Goal: Complete application form

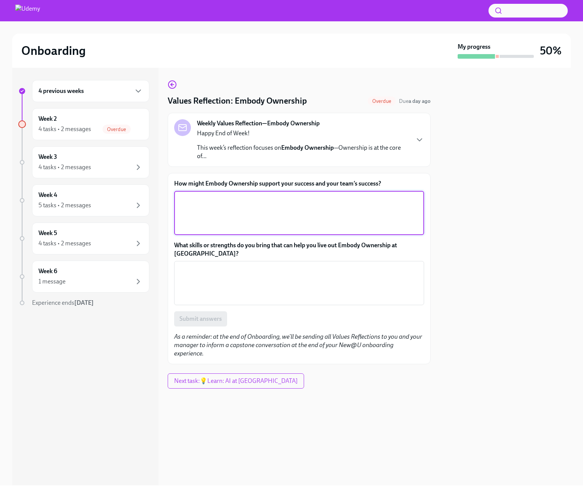
click at [206, 215] on textarea "How might Embody Ownership support your success and your team’s success?" at bounding box center [299, 213] width 241 height 37
type textarea "E"
paste textarea "How Embody Ownership supports my success and my team’s success: For me, Embody …"
type textarea "How Embody Ownership supports my success and my team’s success: For me, Embody …"
click at [195, 210] on textarea "How might Embody Ownership support your success and your team’s success?" at bounding box center [299, 213] width 241 height 37
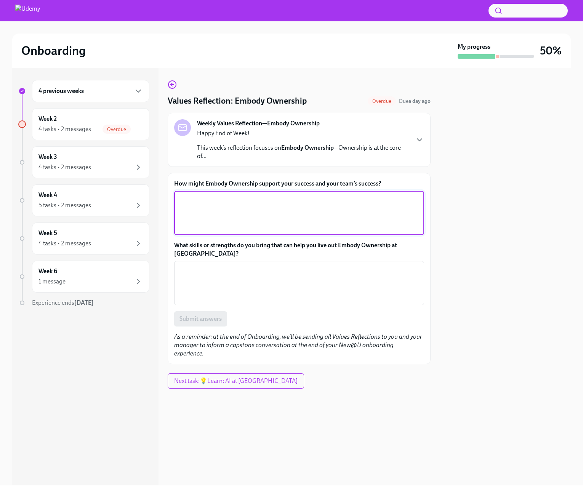
paste textarea "How Embody Ownership supports my success and my team’s success: For me, Embody …"
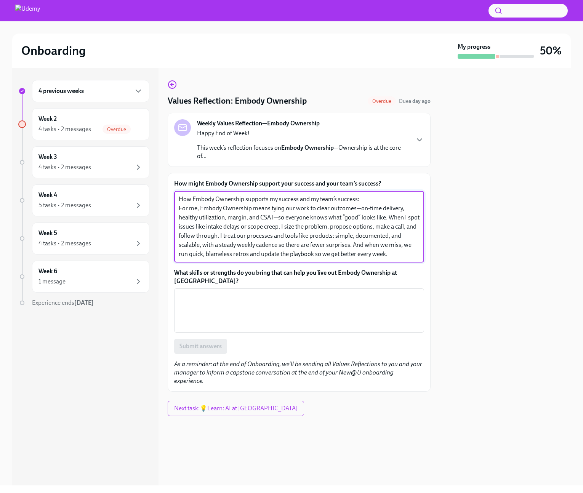
type textarea "How Embody Ownership supports my success and my team’s success: For me, Embody …"
drag, startPoint x: 392, startPoint y: 256, endPoint x: 147, endPoint y: 199, distance: 251.7
click at [147, 199] on div "4 previous weeks Week 2 4 tasks • 2 messages Overdue Week 3 4 tasks • 2 message…" at bounding box center [291, 276] width 558 height 417
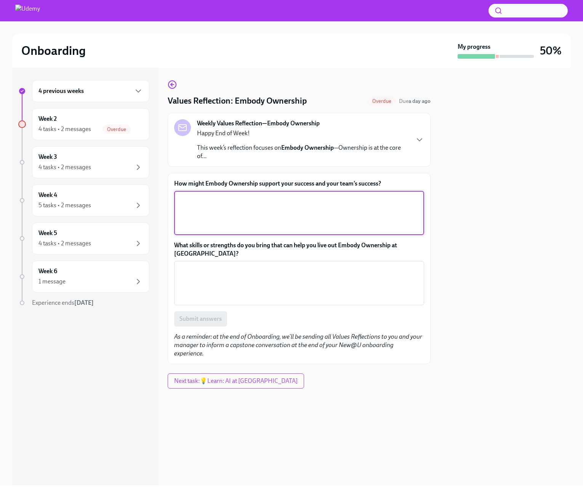
paste textarea "Lor Ipsumd Sitametco adipisci el seddoei tem in utla’e dolorem Aliq enima minim…"
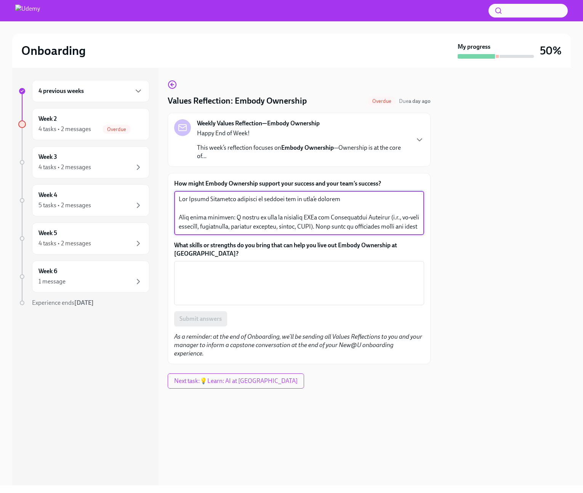
scroll to position [91, 0]
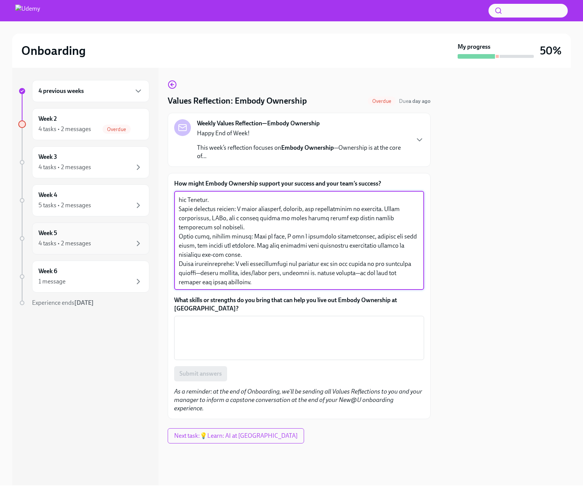
type textarea "Lor Ipsumd Sitametco adipisci el seddoei tem in utla’e dolorem Aliq enima minim…"
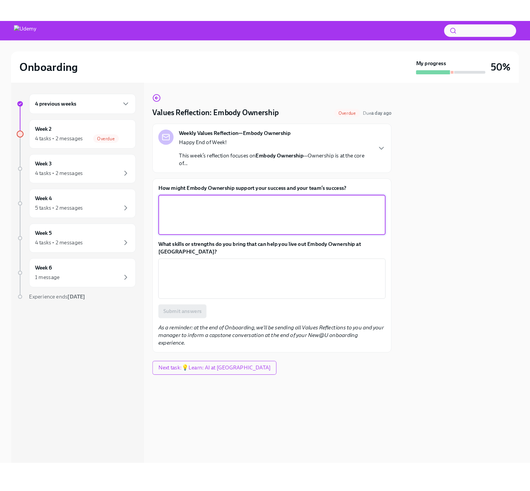
scroll to position [0, 0]
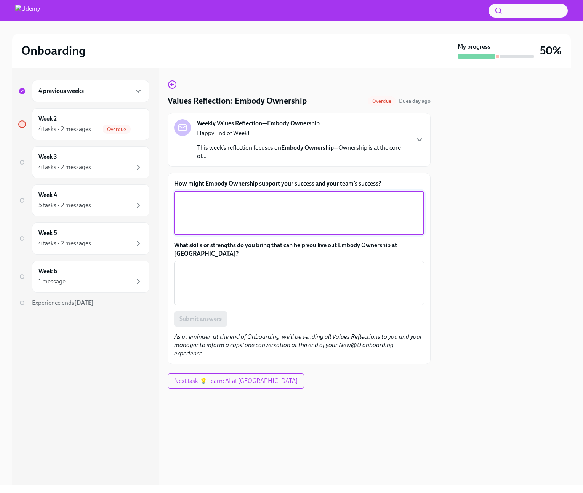
click at [190, 201] on textarea "How might Embody Ownership support your success and your team’s success?" at bounding box center [299, 213] width 241 height 37
paste textarea "Embody Ownership will accelerate my impact by anchoring me to outcomes, not act…"
type textarea "Embody Ownership will accelerate my impact by anchoring me to outcomes, not act…"
paste textarea "Embody Ownership will accelerate my impact by anchoring me to outcomes, not act…"
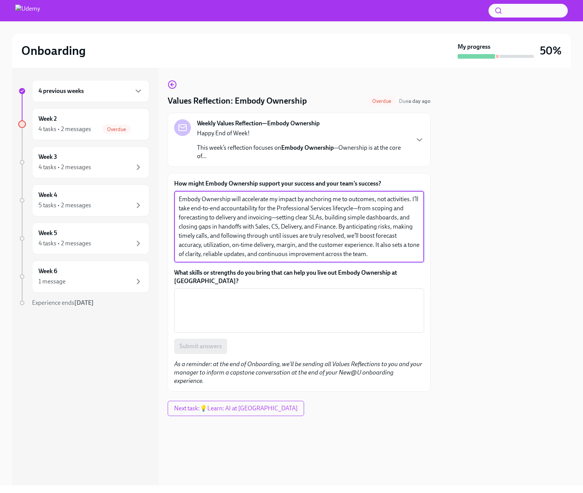
type textarea "Embody Ownership will accelerate my impact by anchoring me to outcomes, not act…"
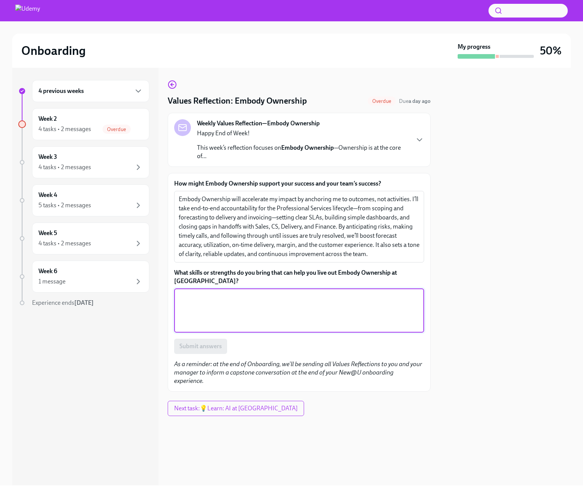
click at [190, 292] on textarea "What skills or strengths do you bring that can help you live out Embody Ownersh…" at bounding box center [299, 310] width 241 height 37
paste textarea "I bring a bias for action and operational rigor: systems thinking, data analysi…"
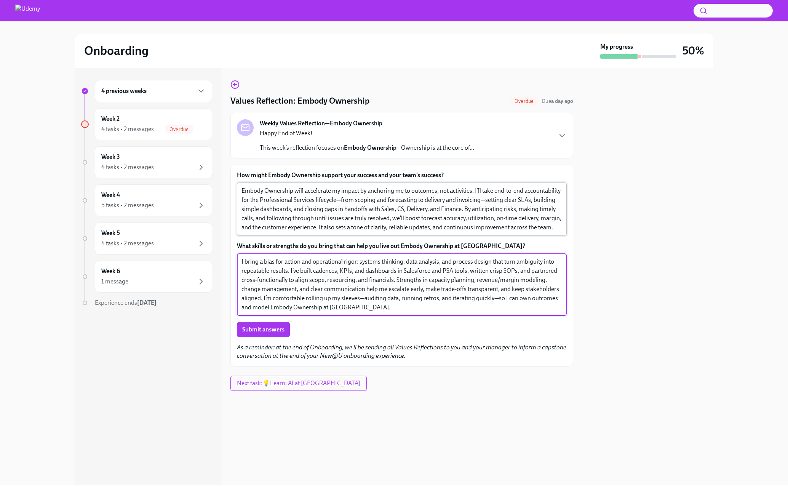
type textarea "I bring a bias for action and operational rigor: systems thinking, data analysi…"
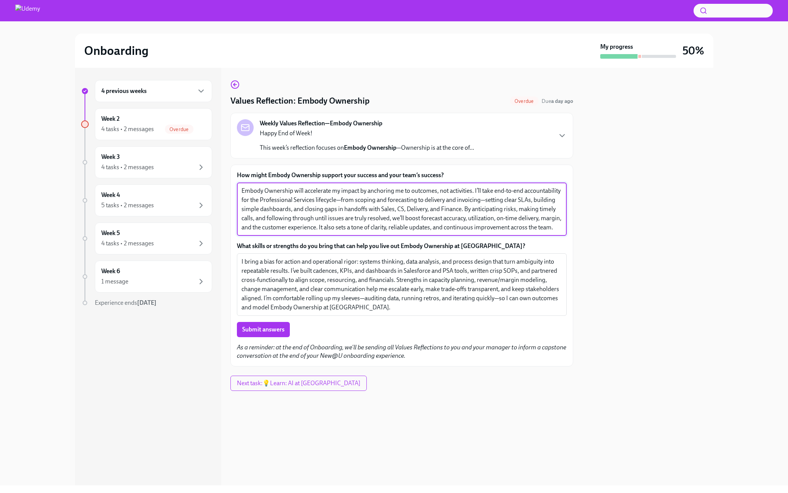
click at [475, 189] on textarea "Embody Ownership will accelerate my impact by anchoring me to outcomes, not act…" at bounding box center [402, 209] width 321 height 46
drag, startPoint x: 464, startPoint y: 208, endPoint x: 475, endPoint y: 188, distance: 23.3
click at [475, 188] on textarea "Embody Ownership will accelerate my impact by anchoring me to outcomes, not act…" at bounding box center [402, 209] width 321 height 46
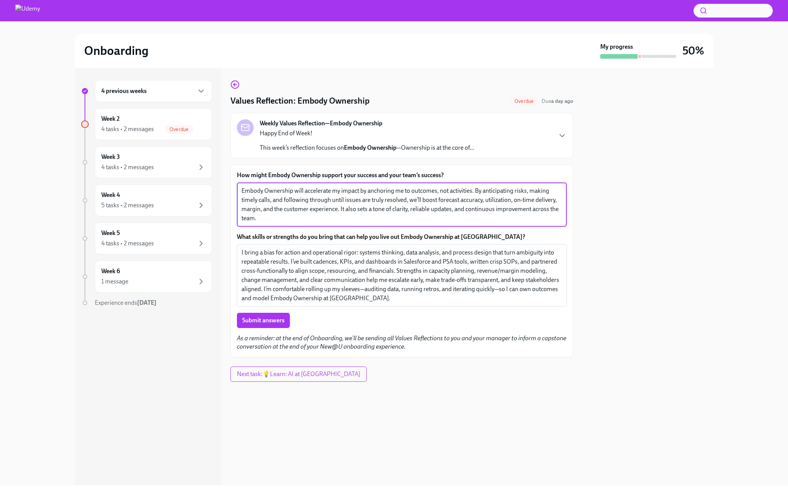
click at [449, 211] on textarea "Embody Ownership will accelerate my impact by anchoring me to outcomes, not act…" at bounding box center [402, 204] width 321 height 37
click at [400, 216] on textarea "Embody Ownership will accelerate my impact by anchoring me to outcomes, not act…" at bounding box center [402, 204] width 321 height 37
type textarea "Embody Ownership will accelerate my impact by anchoring me to outcomes, not act…"
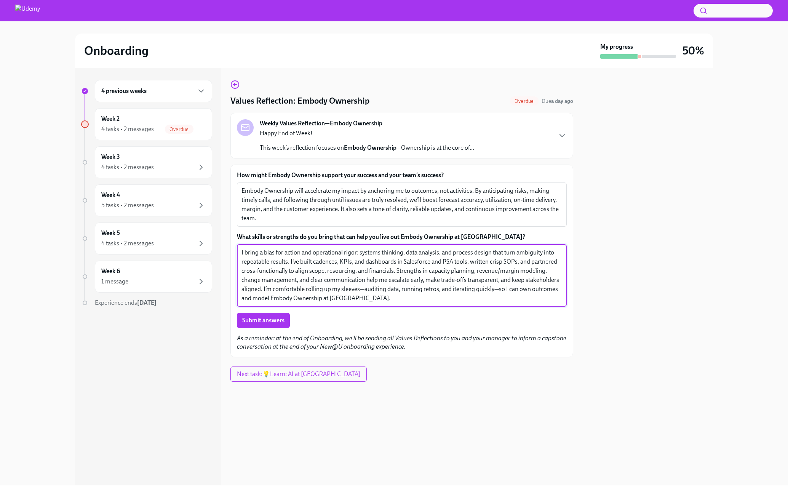
click at [373, 274] on textarea "I bring a bias for action and operational rigor: systems thinking, data analysi…" at bounding box center [402, 275] width 321 height 55
drag, startPoint x: 358, startPoint y: 252, endPoint x: 230, endPoint y: 249, distance: 128.8
click at [230, 249] on div "4 previous weeks Week 2 4 tasks • 2 messages Overdue Week 3 4 tasks • 2 message…" at bounding box center [394, 276] width 638 height 417
click at [530, 253] on textarea "The strengths I bring with me to help me live out "Embody Ownership" are center…" at bounding box center [402, 275] width 321 height 55
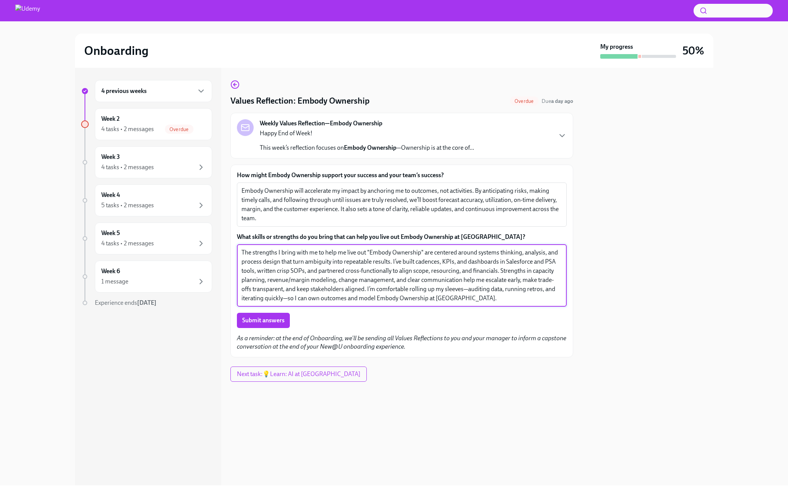
drag, startPoint x: 415, startPoint y: 262, endPoint x: 393, endPoint y: 261, distance: 22.1
click at [393, 261] on textarea "The strengths I bring with me to help me live out "Embody Ownership" are center…" at bounding box center [402, 275] width 321 height 55
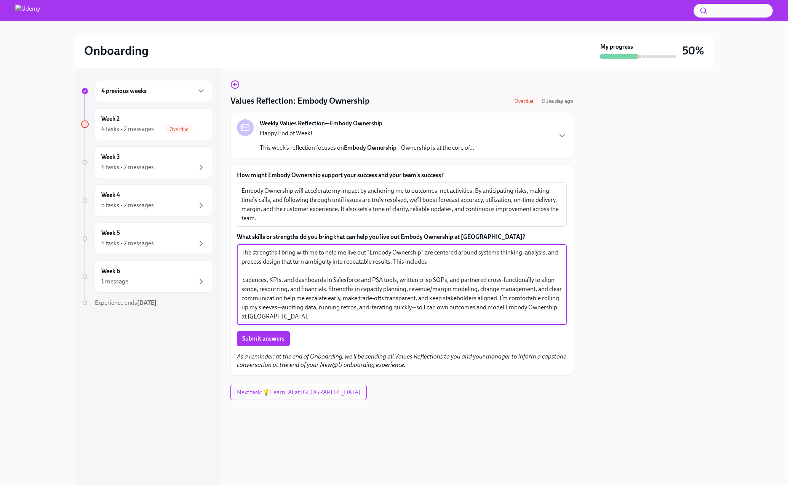
click at [431, 264] on textarea "The strengths I bring with me to help me live out "Embody Ownership" are center…" at bounding box center [402, 284] width 321 height 73
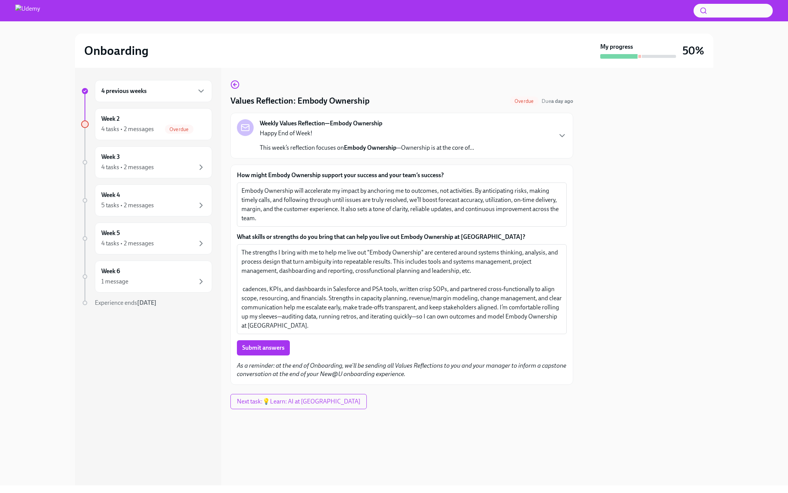
drag, startPoint x: 299, startPoint y: 333, endPoint x: 230, endPoint y: 280, distance: 86.6
click at [230, 280] on div "How might Embody Ownership support your success and your team’s success? Embody…" at bounding box center [401, 275] width 343 height 220
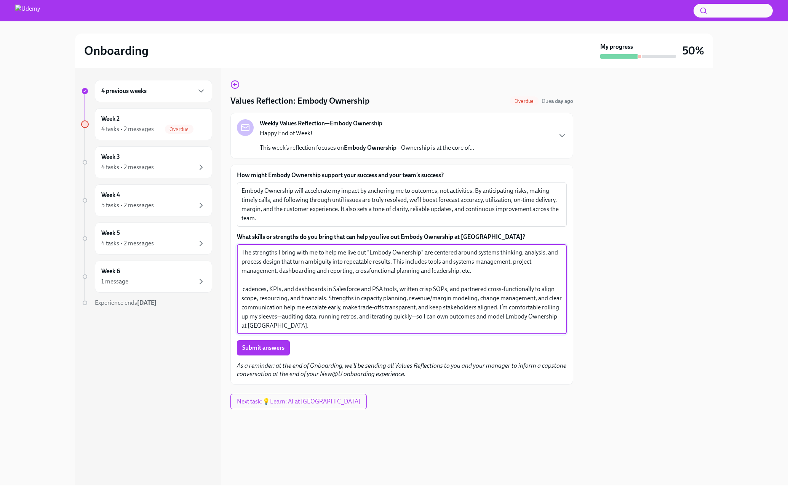
drag, startPoint x: 269, startPoint y: 323, endPoint x: 242, endPoint y: 278, distance: 52.5
click at [242, 278] on textarea "The strengths I bring with me to help me live out "Embody Ownership" are center…" at bounding box center [402, 289] width 321 height 82
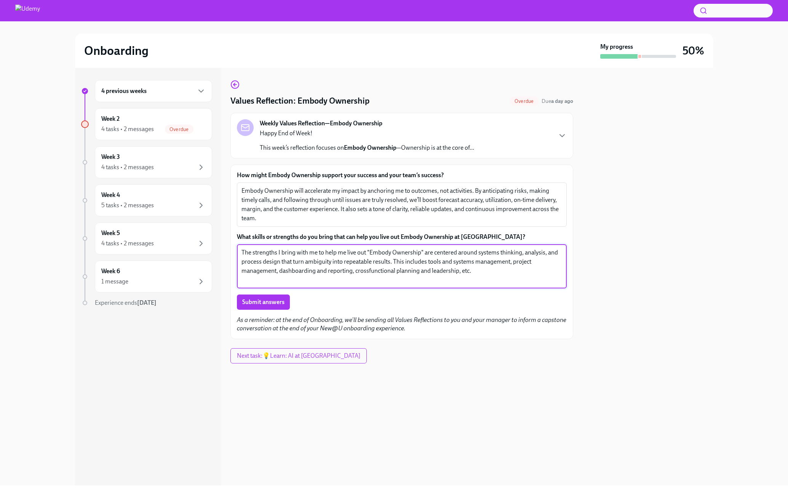
drag, startPoint x: 484, startPoint y: 266, endPoint x: 259, endPoint y: 249, distance: 226.2
click at [259, 249] on textarea "The strengths I bring with me to help me live out "Embody Ownership" are center…" at bounding box center [402, 266] width 321 height 37
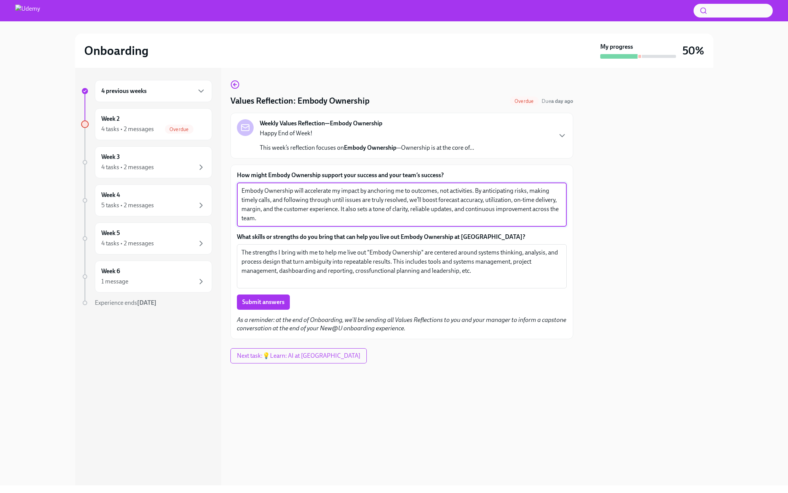
drag, startPoint x: 261, startPoint y: 221, endPoint x: 237, endPoint y: 184, distance: 43.9
click at [237, 184] on div "Embody Ownership will accelerate my impact by anchoring me to outcomes, not act…" at bounding box center [402, 204] width 330 height 44
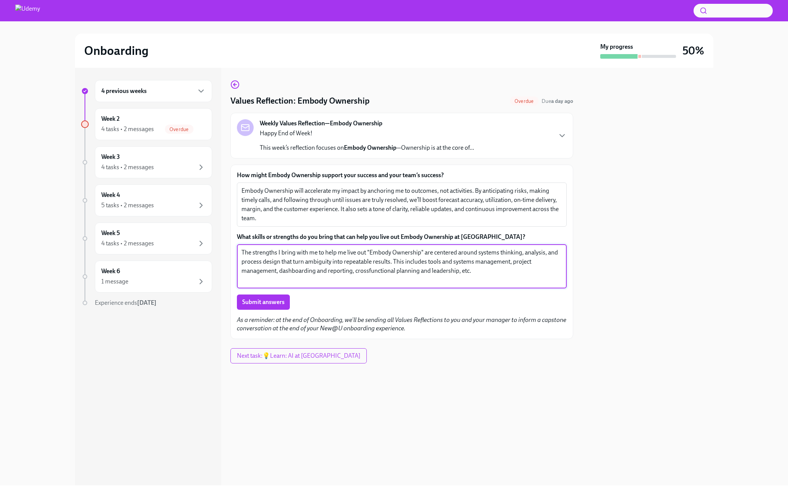
drag, startPoint x: 479, startPoint y: 273, endPoint x: 237, endPoint y: 253, distance: 243.4
click at [237, 253] on div "The strengths I bring with me to help me live out "Embody Ownership" are center…" at bounding box center [402, 266] width 330 height 44
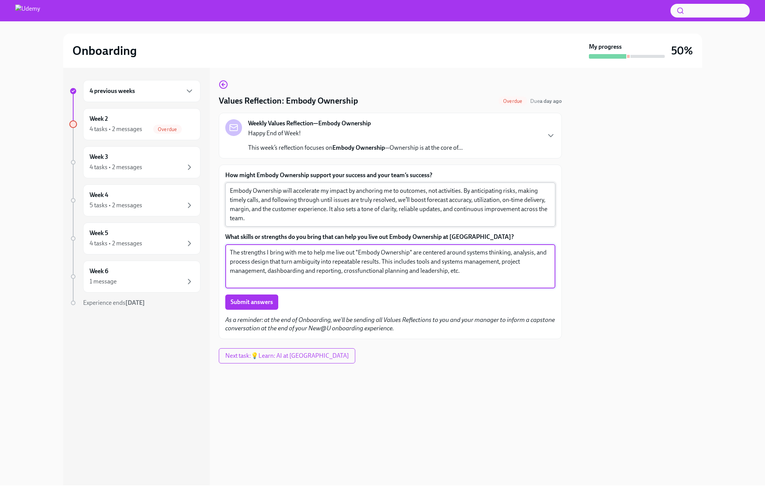
click at [288, 211] on textarea "Embody Ownership will accelerate my impact by anchoring me to outcomes, not act…" at bounding box center [390, 204] width 321 height 37
click at [469, 270] on textarea "The strengths I bring with me to help me live out "Embody Ownership" are center…" at bounding box center [390, 266] width 321 height 37
drag, startPoint x: 469, startPoint y: 270, endPoint x: 413, endPoint y: 251, distance: 58.4
click at [413, 251] on textarea "The strengths I bring with me to help me live out "Embody Ownership" are center…" at bounding box center [390, 266] width 321 height 37
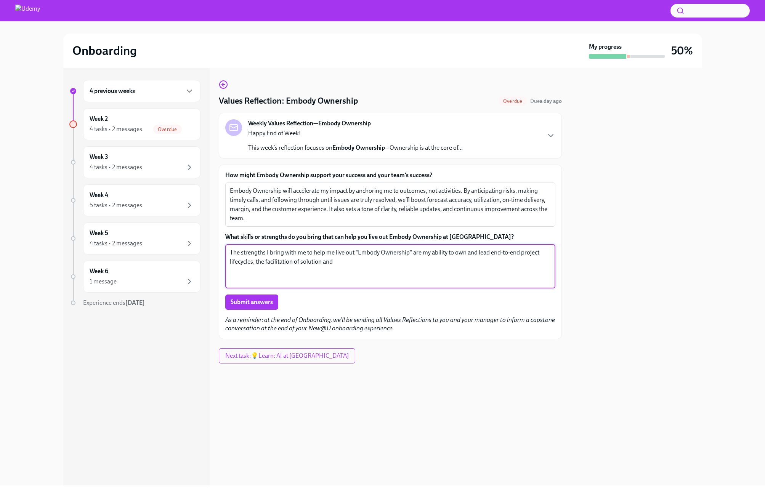
click at [301, 261] on textarea "The strengths I bring with me to help me live out "Embody Ownership" are my abi…" at bounding box center [390, 266] width 321 height 37
click at [339, 262] on textarea "The strengths I bring with me to help me live out "Embody Ownership" are my abi…" at bounding box center [390, 266] width 321 height 37
click at [370, 265] on textarea "The strengths I bring with me to help me live out "Embody Ownership" are my abi…" at bounding box center [390, 266] width 321 height 37
click at [387, 263] on textarea "The strengths I bring with me to help me live out "Embody Ownership" are my abi…" at bounding box center [390, 266] width 321 height 37
drag, startPoint x: 383, startPoint y: 262, endPoint x: 453, endPoint y: 248, distance: 71.5
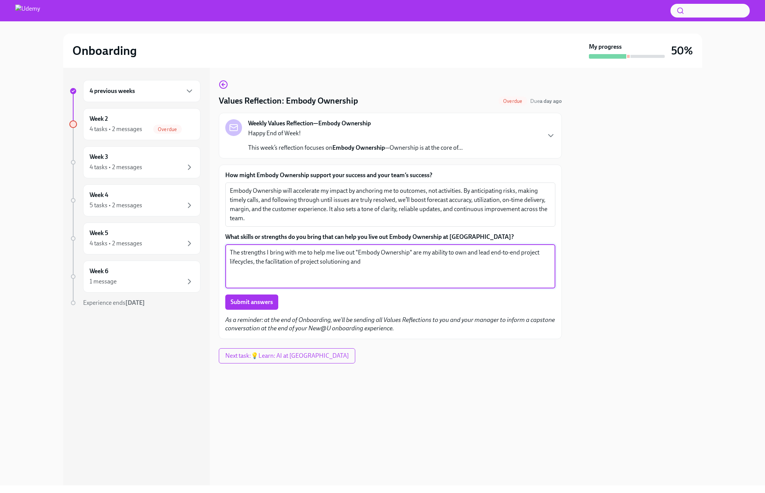
click at [453, 248] on textarea "The strengths I bring with me to help me live out "Embody Ownership" are my abi…" at bounding box center [390, 266] width 321 height 37
drag, startPoint x: 422, startPoint y: 251, endPoint x: 467, endPoint y: 249, distance: 45.4
click at [467, 249] on textarea "The strengths I bring with me to help me live out "Embody Ownership" are my abi…" at bounding box center [390, 266] width 321 height 37
click at [345, 262] on textarea "The strengths I bring with me to help me live out "Embody Ownership" are center…" at bounding box center [390, 266] width 321 height 37
click at [350, 261] on textarea "The strengths I bring with me to help me live out "Embody Ownership" are center…" at bounding box center [390, 266] width 321 height 37
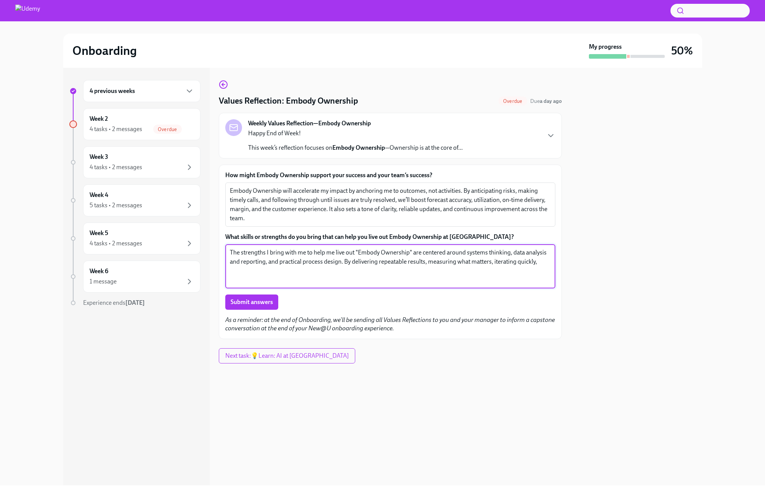
click at [543, 263] on textarea "The strengths I bring with me to help me live out "Embody Ownership" are center…" at bounding box center [390, 266] width 321 height 37
click at [347, 262] on textarea "The strengths I bring with me to help me live out "Embody Ownership" are center…" at bounding box center [390, 266] width 321 height 37
click at [550, 262] on div "The strengths I bring with me to help me live out "Embody Ownership" are center…" at bounding box center [390, 266] width 330 height 44
click at [544, 262] on textarea "The strengths I bring with me to help me live out "Embody Ownership" are center…" at bounding box center [390, 266] width 321 height 37
click at [499, 262] on textarea "The strengths I bring with me to help me live out "Embody Ownership" are center…" at bounding box center [390, 266] width 321 height 37
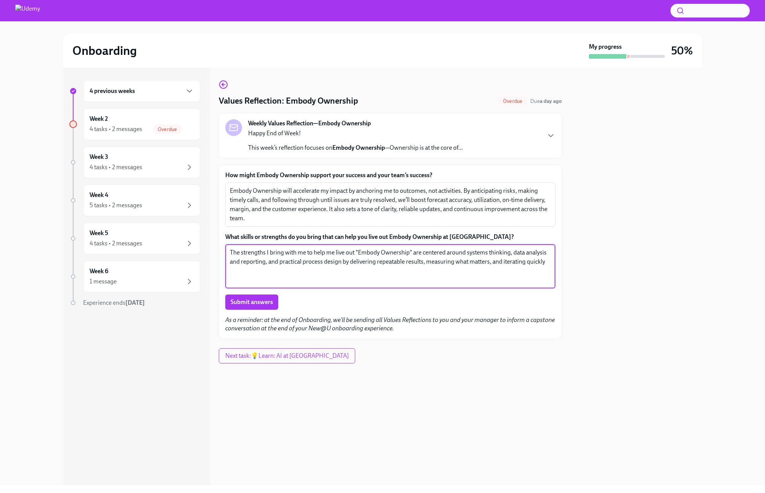
click at [499, 262] on textarea "The strengths I bring with me to help me live out "Embody Ownership" are center…" at bounding box center [390, 266] width 321 height 37
click at [555, 260] on div "How might Embody Ownership support your success and your team’s success? Embody…" at bounding box center [390, 252] width 343 height 174
click at [545, 261] on textarea "The strengths I bring with me to help me live out "Embody Ownership" are center…" at bounding box center [390, 266] width 321 height 37
click at [490, 261] on textarea "The strengths I bring with me to help me live out "Embody Ownership" are center…" at bounding box center [390, 266] width 321 height 37
drag, startPoint x: 549, startPoint y: 261, endPoint x: 215, endPoint y: 252, distance: 333.4
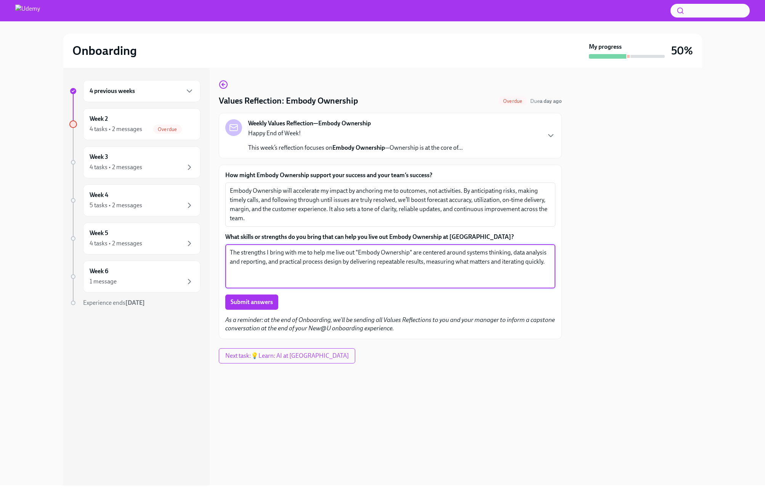
click at [215, 252] on div "4 previous weeks Week 2 4 tasks • 2 messages Overdue Week 3 4 tasks • 2 message…" at bounding box center [382, 276] width 638 height 417
type textarea "The strengths I bring with me to help me live out "Embody Ownership" are center…"
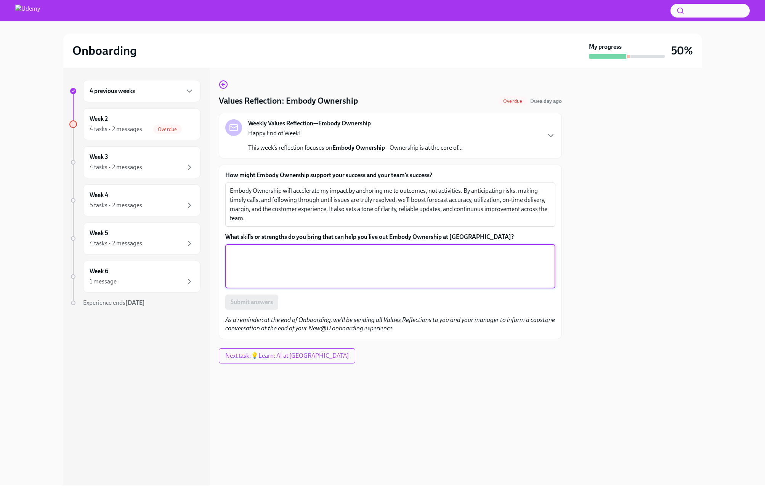
paste textarea "I bring strengths in systems thinking, data analysis and reporting, and practic…"
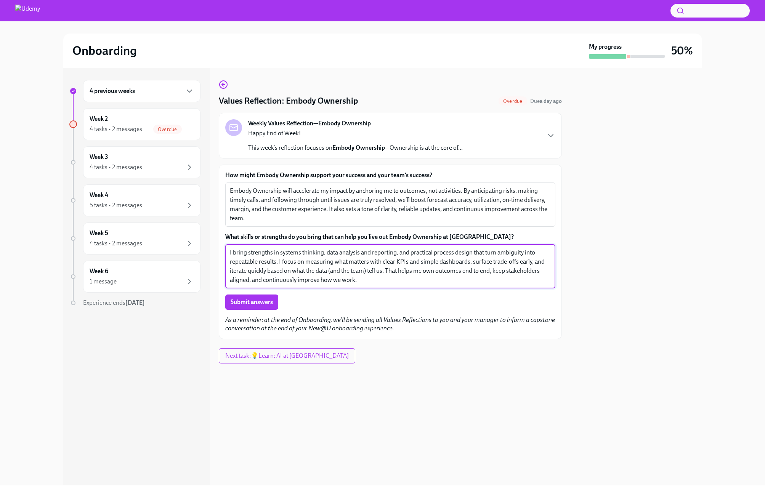
click at [380, 282] on textarea "I bring strengths in systems thinking, data analysis and reporting, and practic…" at bounding box center [390, 266] width 321 height 37
drag, startPoint x: 486, startPoint y: 251, endPoint x: 542, endPoint y: 250, distance: 56.8
click at [542, 250] on textarea "I bring strengths in systems thinking, data analysis and reporting, and practic…" at bounding box center [390, 266] width 321 height 37
drag, startPoint x: 229, startPoint y: 262, endPoint x: 485, endPoint y: 250, distance: 256.6
click at [485, 250] on textarea "I bring strengths in systems thinking, data analysis and reporting, and practic…" at bounding box center [390, 266] width 321 height 37
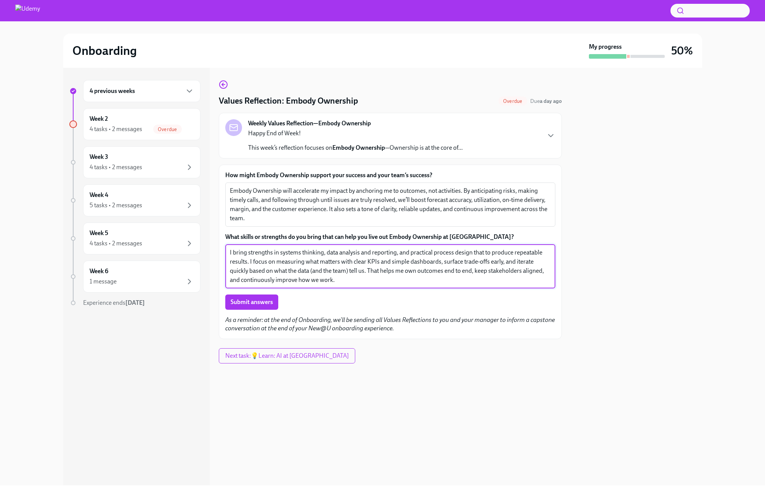
click at [331, 275] on textarea "I bring strengths in systems thinking, data analysis and reporting, and practic…" at bounding box center [390, 266] width 321 height 37
click at [478, 251] on textarea "I bring strengths in systems thinking, data analysis and reporting, and practic…" at bounding box center [390, 266] width 321 height 37
drag, startPoint x: 355, startPoint y: 262, endPoint x: 418, endPoint y: 262, distance: 62.9
click at [418, 262] on textarea "I bring strengths in systems thinking, data analysis and reporting, and practic…" at bounding box center [390, 266] width 321 height 37
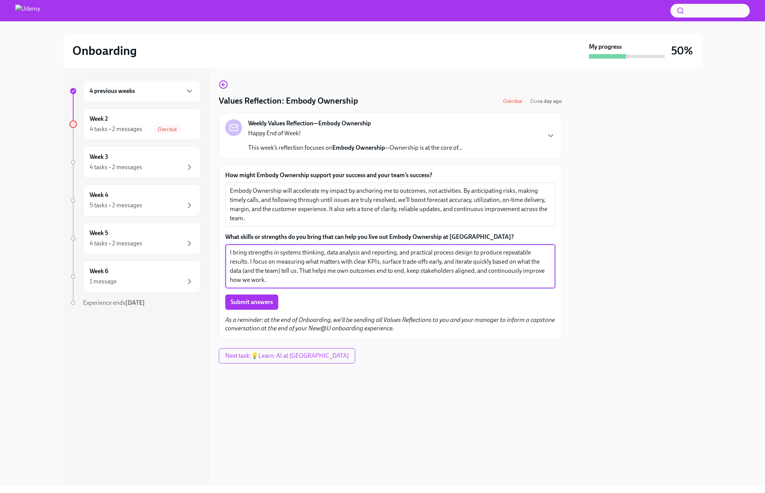
click at [272, 278] on textarea "I bring strengths in systems thinking, data analysis and reporting, and practic…" at bounding box center [390, 266] width 321 height 37
click at [281, 270] on textarea "I bring strengths in systems thinking, data analysis and reporting, and practic…" at bounding box center [390, 266] width 321 height 37
drag, startPoint x: 453, startPoint y: 270, endPoint x: 477, endPoint y: 270, distance: 24.0
click at [477, 270] on textarea "I bring strengths in systems thinking, data analysis and reporting, and practic…" at bounding box center [390, 266] width 321 height 37
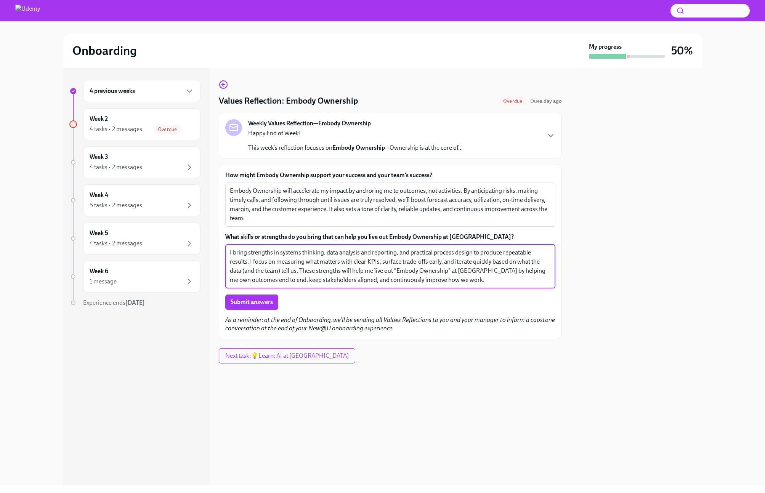
click at [421, 282] on textarea "I bring strengths in systems thinking, data analysis and reporting, and practic…" at bounding box center [390, 266] width 321 height 37
click at [343, 307] on div "Submit answers" at bounding box center [390, 301] width 330 height 15
click at [418, 282] on textarea "I bring strengths in systems thinking, data analysis and reporting, and practic…" at bounding box center [390, 266] width 321 height 37
drag, startPoint x: 418, startPoint y: 282, endPoint x: 275, endPoint y: 272, distance: 144.0
click at [275, 272] on textarea "I bring strengths in systems thinking, data analysis and reporting, and practic…" at bounding box center [390, 266] width 321 height 37
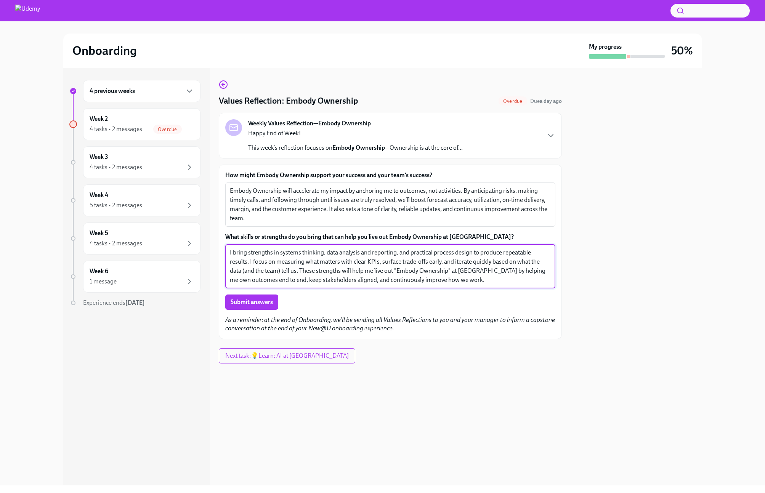
click at [365, 269] on textarea "I bring strengths in systems thinking, data analysis and reporting, and practic…" at bounding box center [390, 266] width 321 height 37
click at [459, 271] on textarea "I bring strengths in systems thinking, data analysis and reporting, and practic…" at bounding box center [390, 266] width 321 height 37
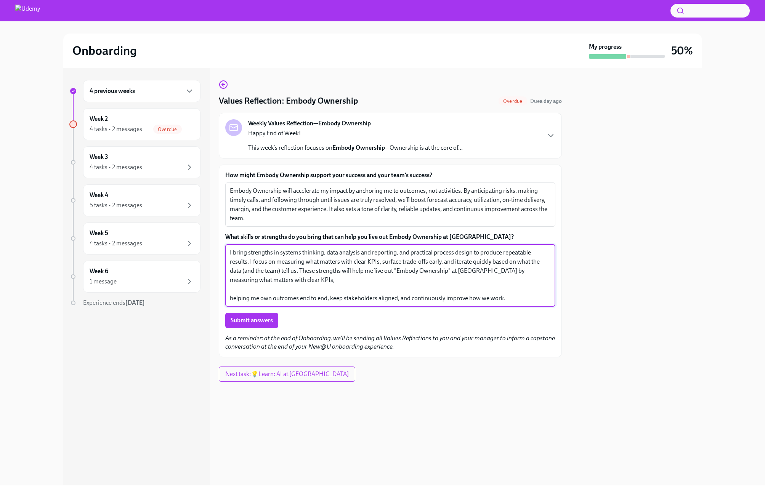
drag, startPoint x: 361, startPoint y: 260, endPoint x: 271, endPoint y: 271, distance: 91.0
click at [271, 271] on textarea "I bring strengths in systems thinking, data analysis and reporting, and practic…" at bounding box center [390, 275] width 321 height 55
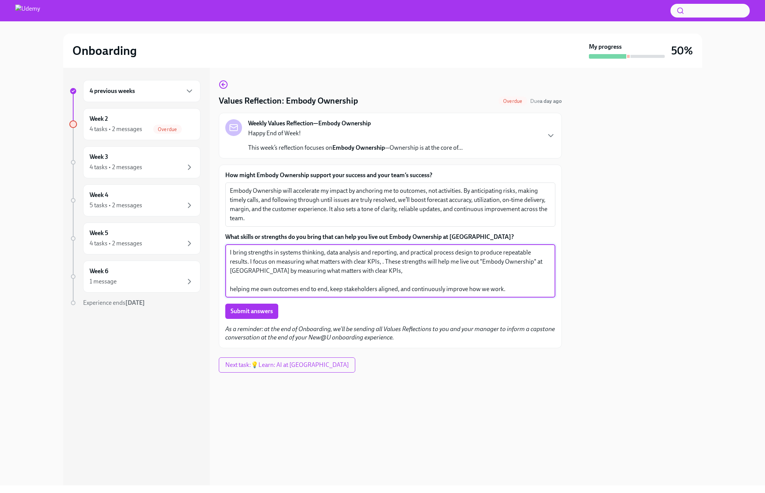
click at [347, 270] on textarea "I bring strengths in systems thinking, data analysis and reporting, and practic…" at bounding box center [390, 271] width 321 height 46
paste textarea "surface trade-offs early, and iterate quickly based on what the data (and the t…"
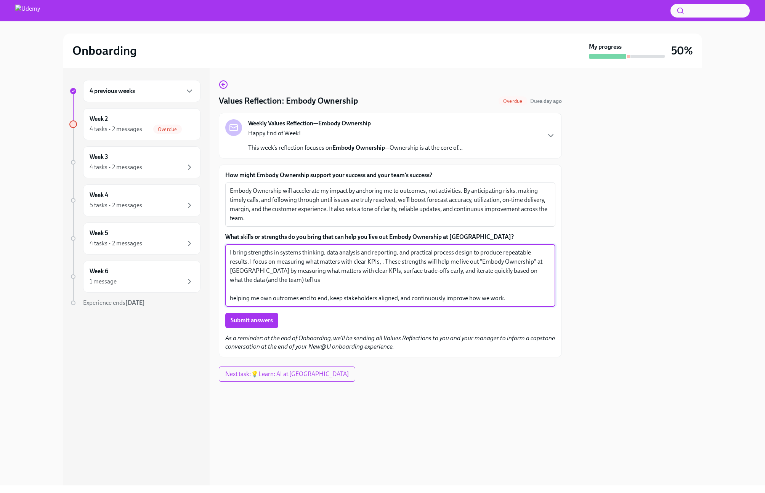
click at [332, 297] on textarea "I bring strengths in systems thinking, data analysis and reporting, and practic…" at bounding box center [390, 275] width 321 height 55
drag, startPoint x: 260, startPoint y: 297, endPoint x: 396, endPoint y: 297, distance: 136.4
click at [396, 297] on textarea "I bring strengths in systems thinking, data analysis and reporting, and practic…" at bounding box center [390, 275] width 321 height 55
click at [252, 279] on textarea "I bring strengths in systems thinking, data analysis and reporting, and practic…" at bounding box center [390, 275] width 321 height 55
paste textarea "own outcomes end to end, keep stakeholders aligned"
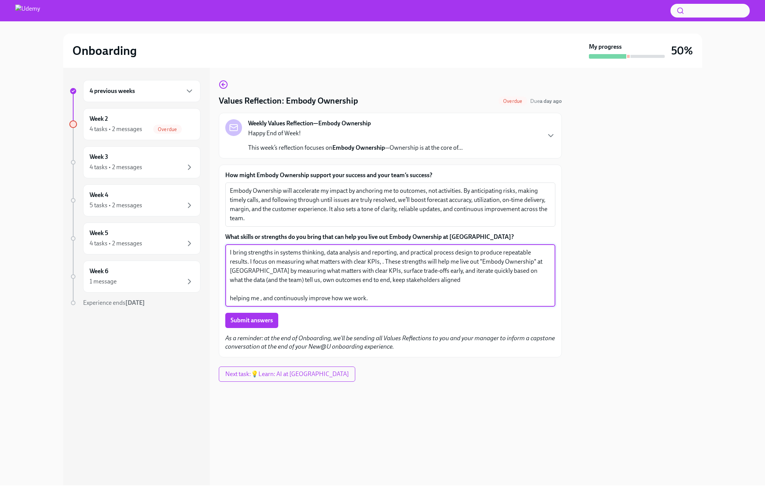
drag, startPoint x: 374, startPoint y: 298, endPoint x: 204, endPoint y: 289, distance: 170.5
click at [204, 289] on div "4 previous weeks Week 2 4 tasks • 2 messages Overdue Week 3 4 tasks • 2 message…" at bounding box center [382, 276] width 638 height 417
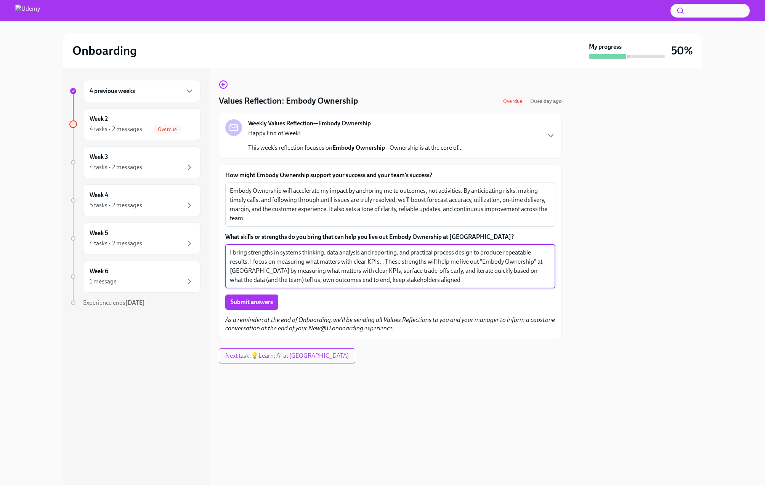
click at [318, 283] on textarea "I bring strengths in systems thinking, data analysis and reporting, and practic…" at bounding box center [390, 266] width 321 height 37
click at [403, 282] on textarea "I bring strengths in systems thinking, data analysis and reporting, and practic…" at bounding box center [390, 266] width 321 height 37
drag, startPoint x: 404, startPoint y: 280, endPoint x: 227, endPoint y: 252, distance: 178.9
click at [227, 252] on div "I bring strengths in systems thinking, data analysis and reporting, and practic…" at bounding box center [390, 266] width 330 height 44
type textarea "I bring strengths in systems thinking, data analysis and reporting, and practic…"
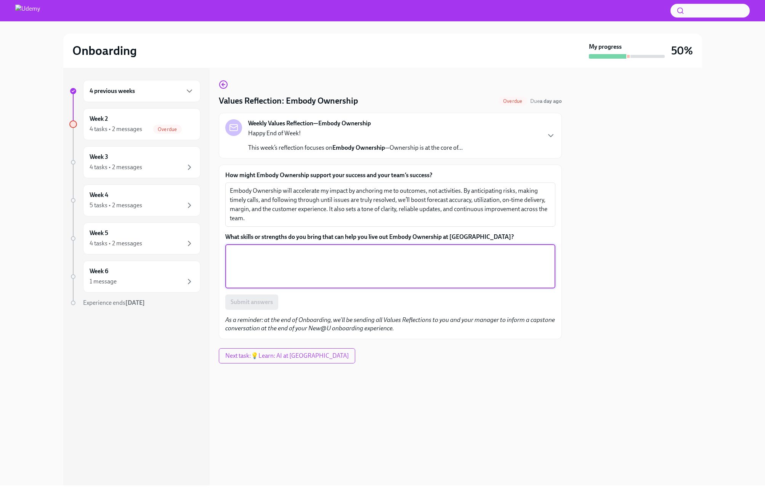
paste textarea "I bring strengths in systems thinking, data analysis and reporting, and practic…"
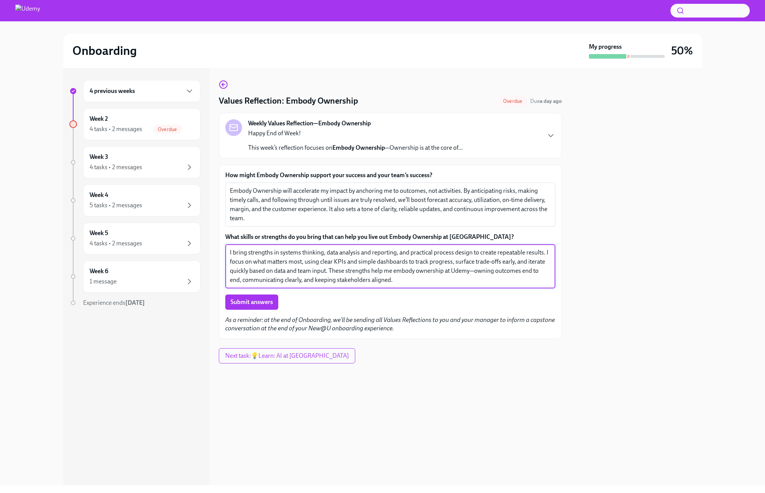
click at [474, 270] on textarea "I bring strengths in systems thinking, data analysis and reporting, and practic…" at bounding box center [390, 266] width 321 height 37
click at [389, 283] on textarea "I bring strengths in systems thinking, data analysis and reporting, and practic…" at bounding box center [390, 266] width 321 height 37
click at [395, 270] on textarea "I bring strengths in systems thinking, data analysis and reporting, and practic…" at bounding box center [390, 266] width 321 height 37
click at [404, 277] on textarea "I bring strengths in systems thinking, data analysis and reporting, and practic…" at bounding box center [390, 266] width 321 height 37
click at [367, 262] on textarea "I bring strengths in systems thinking, data analysis and reporting, and practic…" at bounding box center [390, 266] width 321 height 37
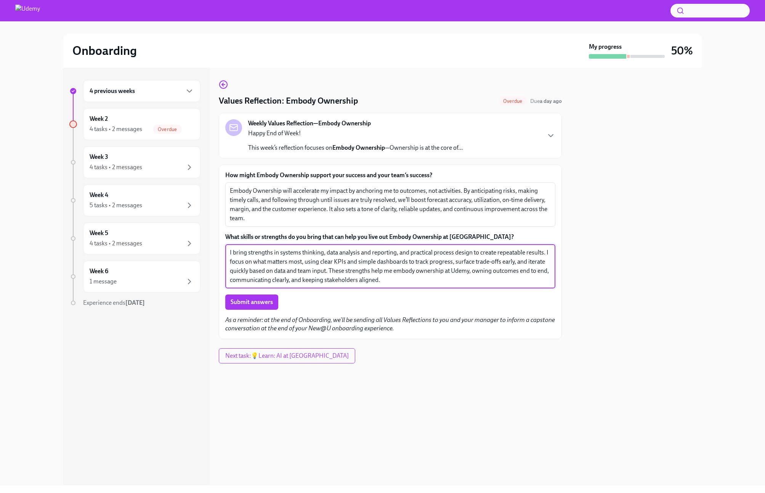
click at [367, 262] on textarea "I bring strengths in systems thinking, data analysis and reporting, and practic…" at bounding box center [390, 266] width 321 height 37
click at [434, 283] on textarea "I bring strengths in systems thinking, data analysis and reporting, and practic…" at bounding box center [390, 266] width 321 height 37
type textarea "I bring strengths in systems thinking, data analysis and reporting, and practic…"
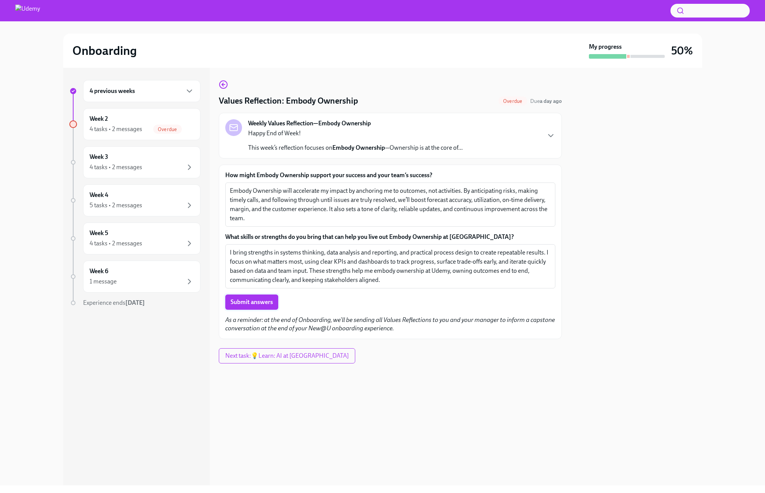
click at [258, 305] on span "Submit answers" at bounding box center [251, 302] width 42 height 8
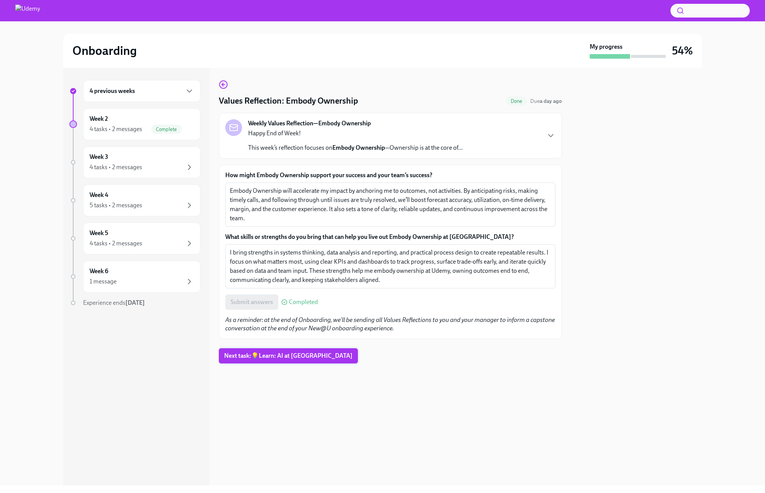
click at [297, 358] on span "Next task : 💡Learn: AI at [GEOGRAPHIC_DATA]" at bounding box center [288, 356] width 128 height 8
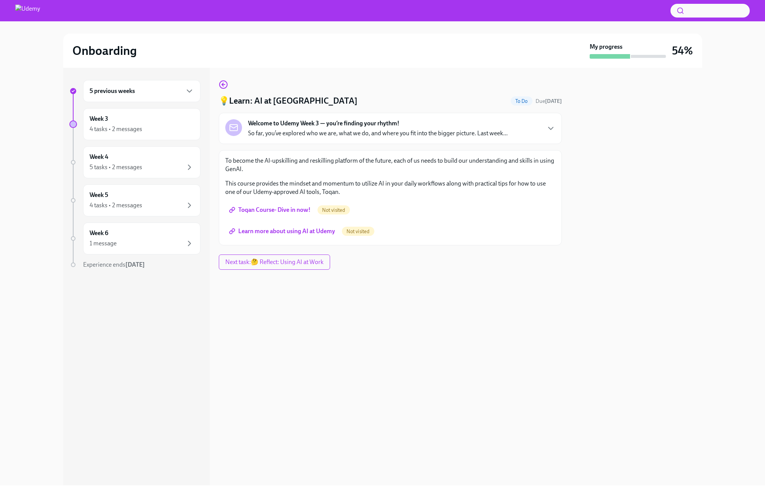
click at [245, 331] on div "💡Learn: AI at Udemy To Do Due [DATE] Welcome to [GEOGRAPHIC_DATA] Week 3 — you’…" at bounding box center [390, 276] width 343 height 417
click at [164, 326] on div "5 previous weeks Week 3 4 tasks • 2 messages Week 4 5 tasks • 2 messages Week 5…" at bounding box center [136, 276] width 146 height 417
